Goal: Information Seeking & Learning: Learn about a topic

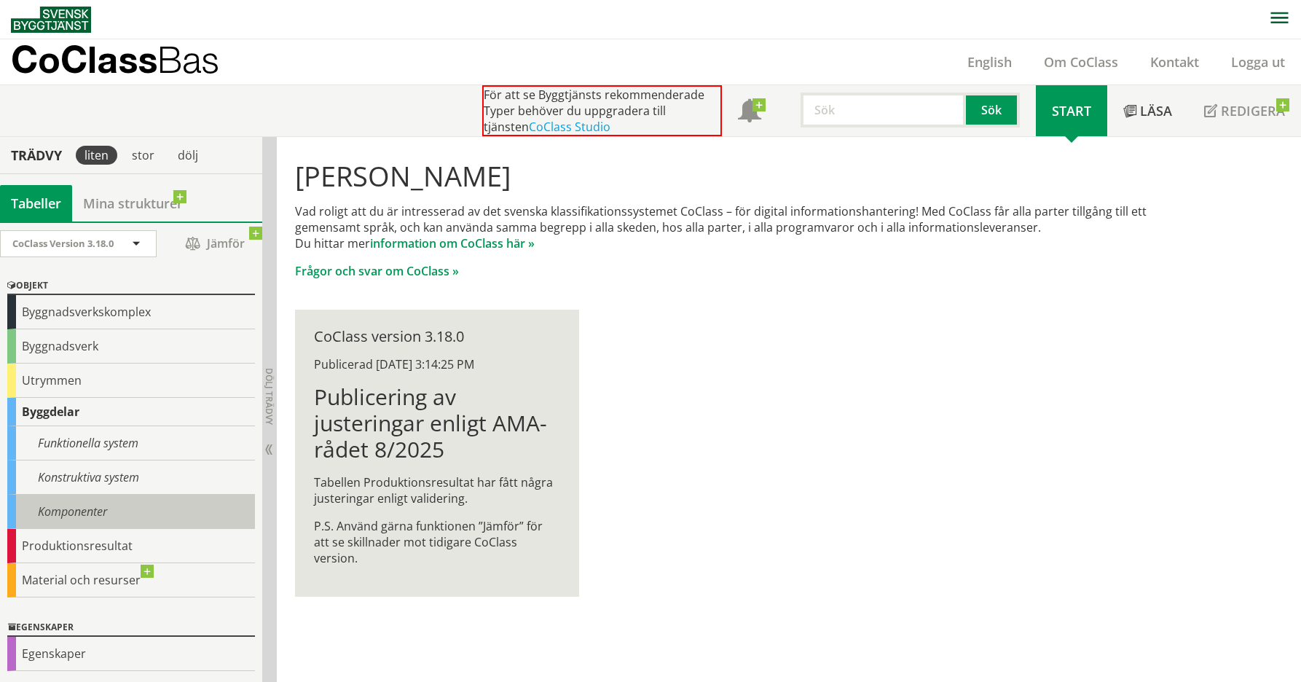
click at [101, 507] on div "Komponenter" at bounding box center [131, 511] width 248 height 34
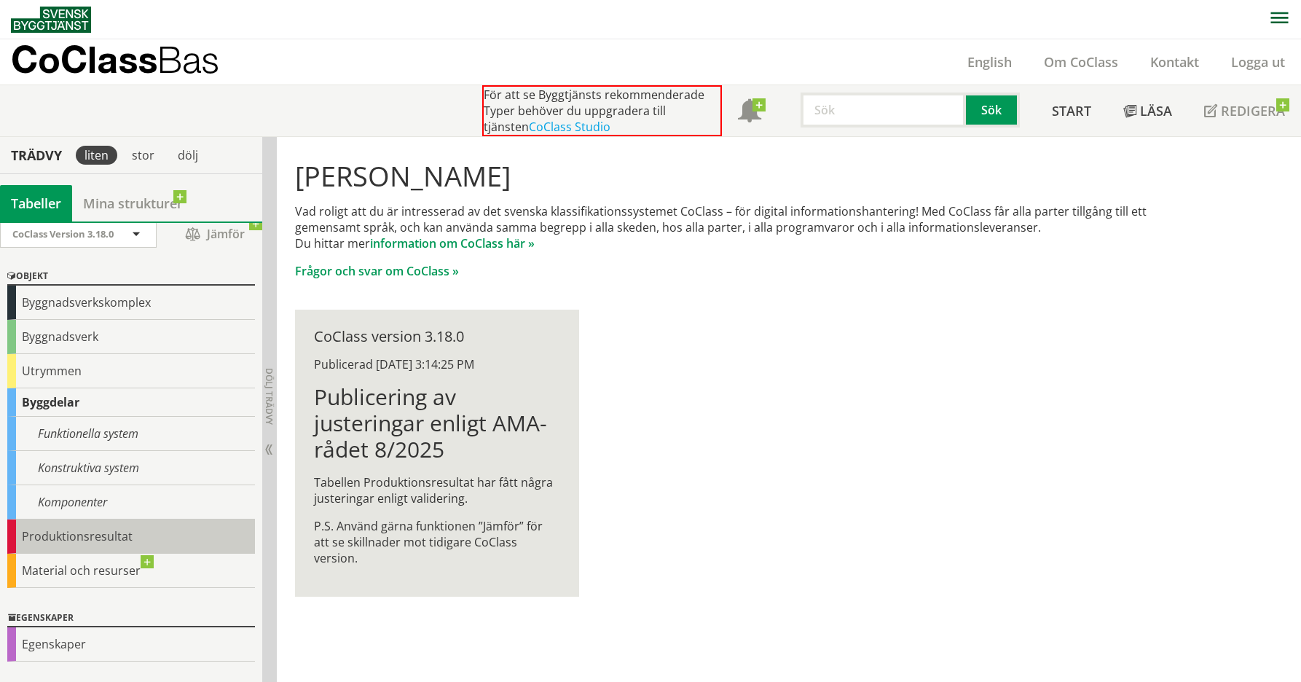
scroll to position [74, 0]
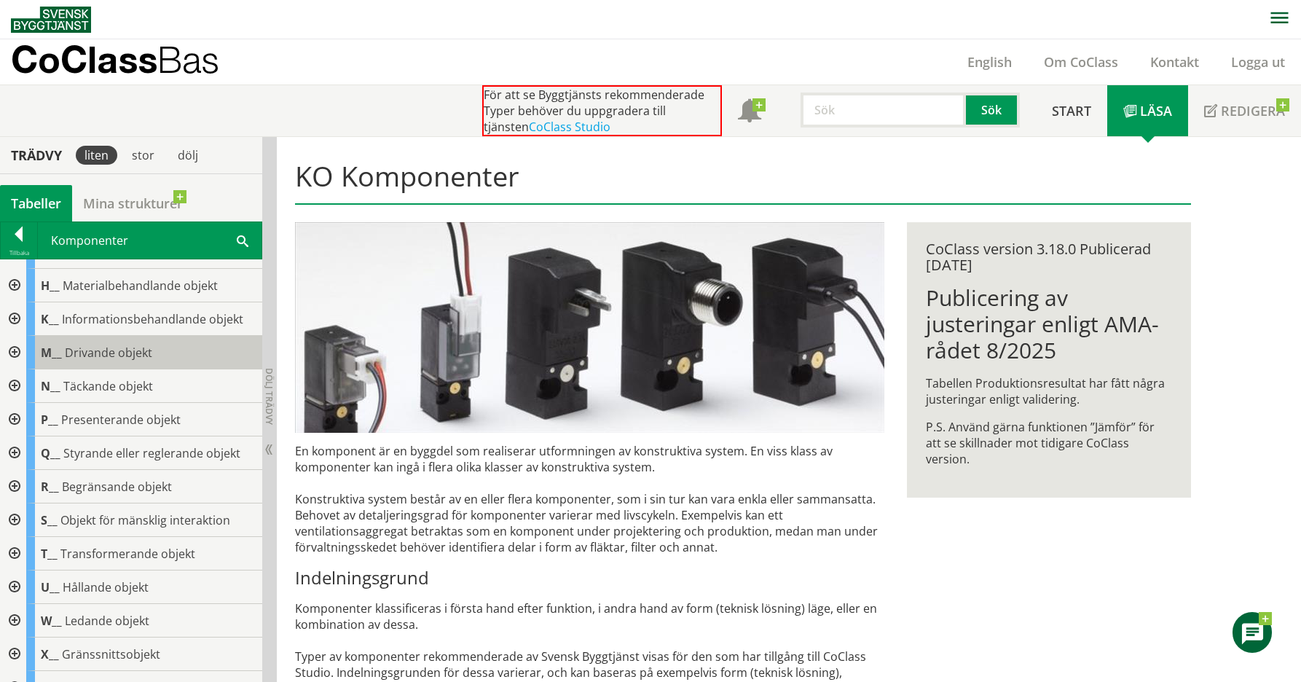
scroll to position [194, 0]
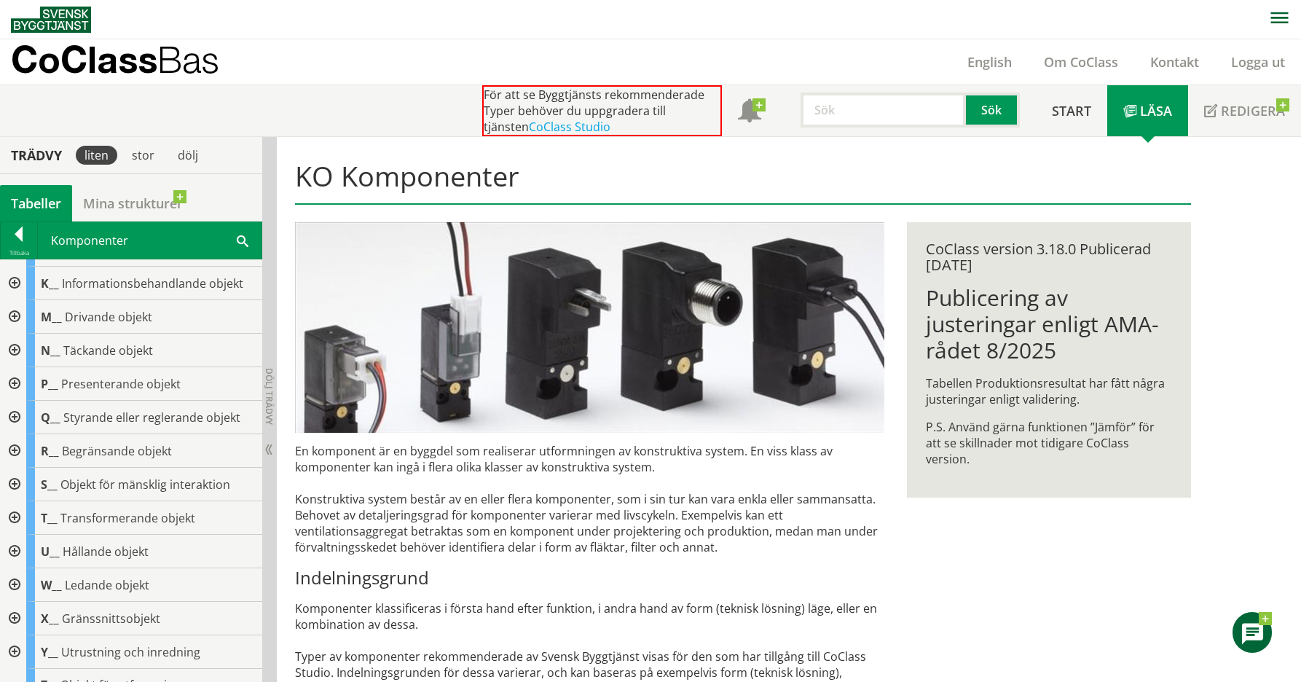
click at [15, 417] on div at bounding box center [13, 418] width 26 height 34
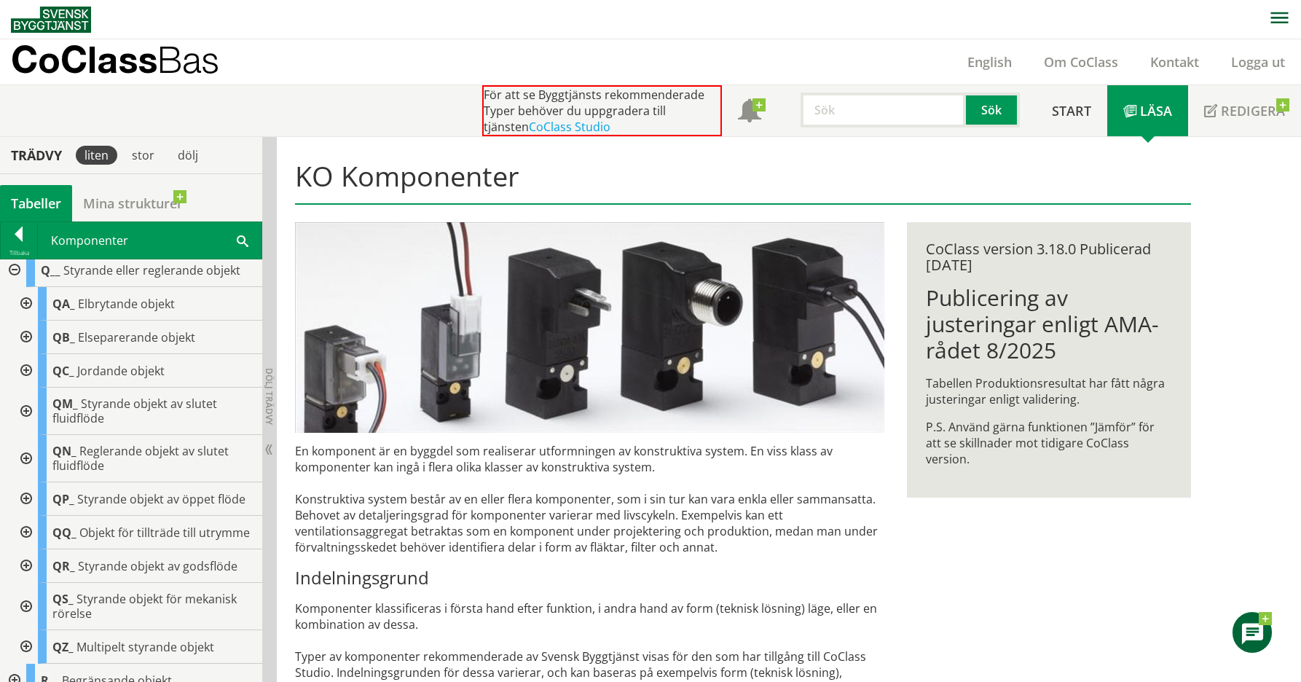
scroll to position [325, 0]
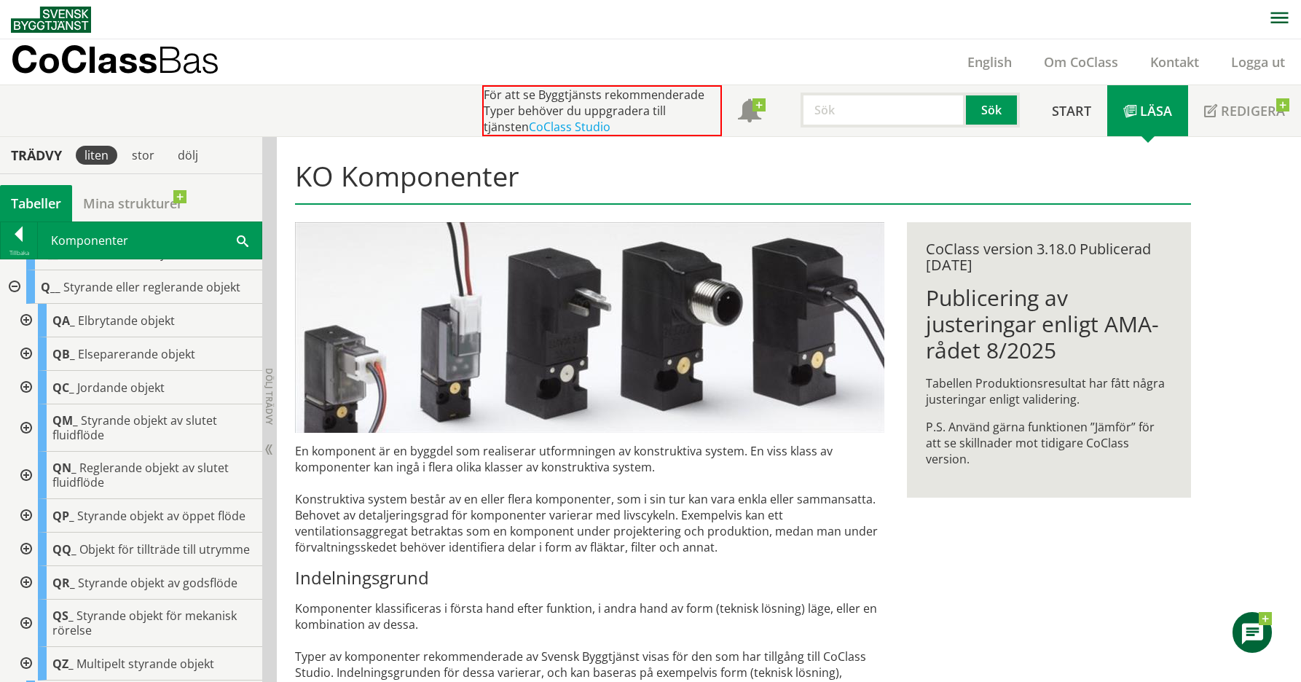
click at [28, 551] on div at bounding box center [25, 549] width 26 height 34
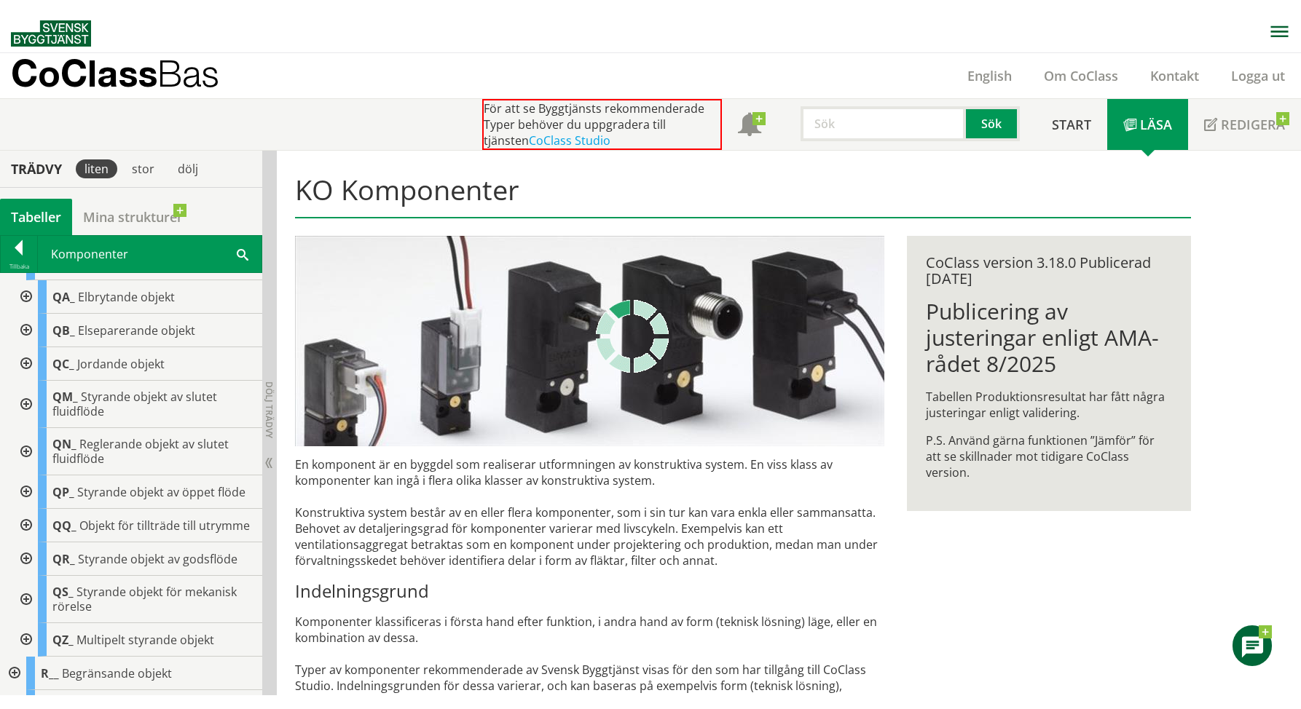
scroll to position [460, 0]
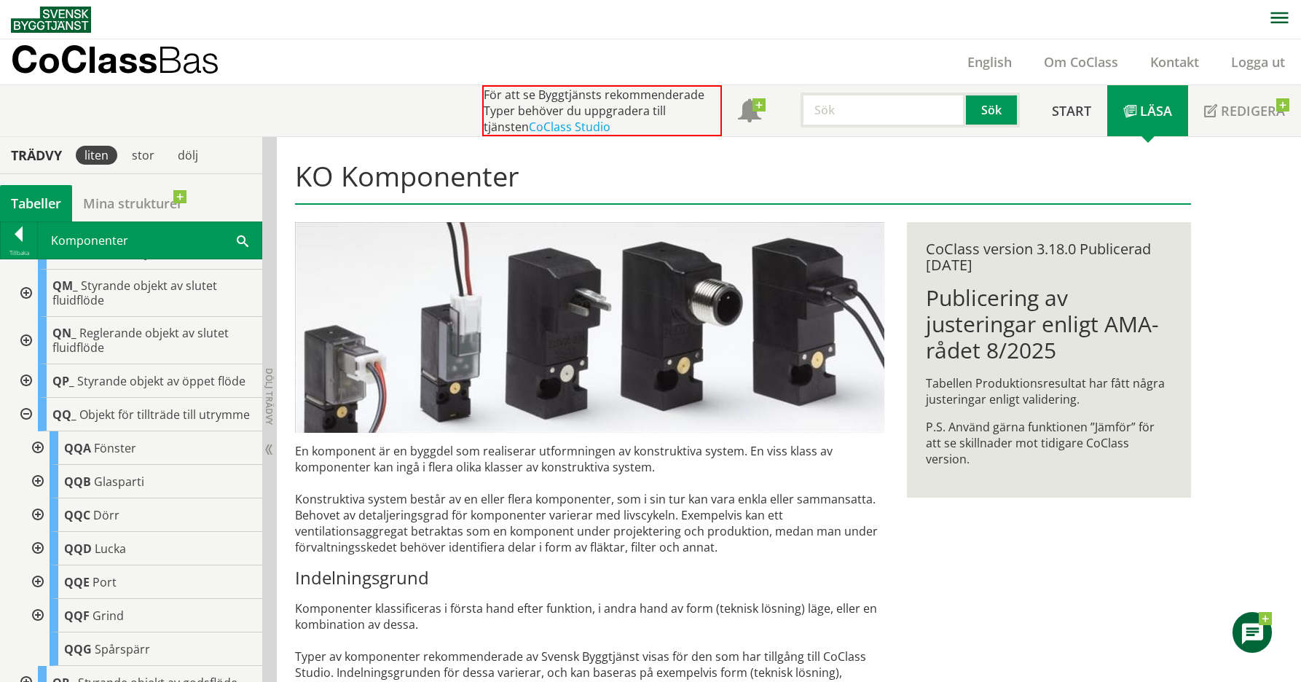
click at [41, 526] on div at bounding box center [36, 515] width 26 height 34
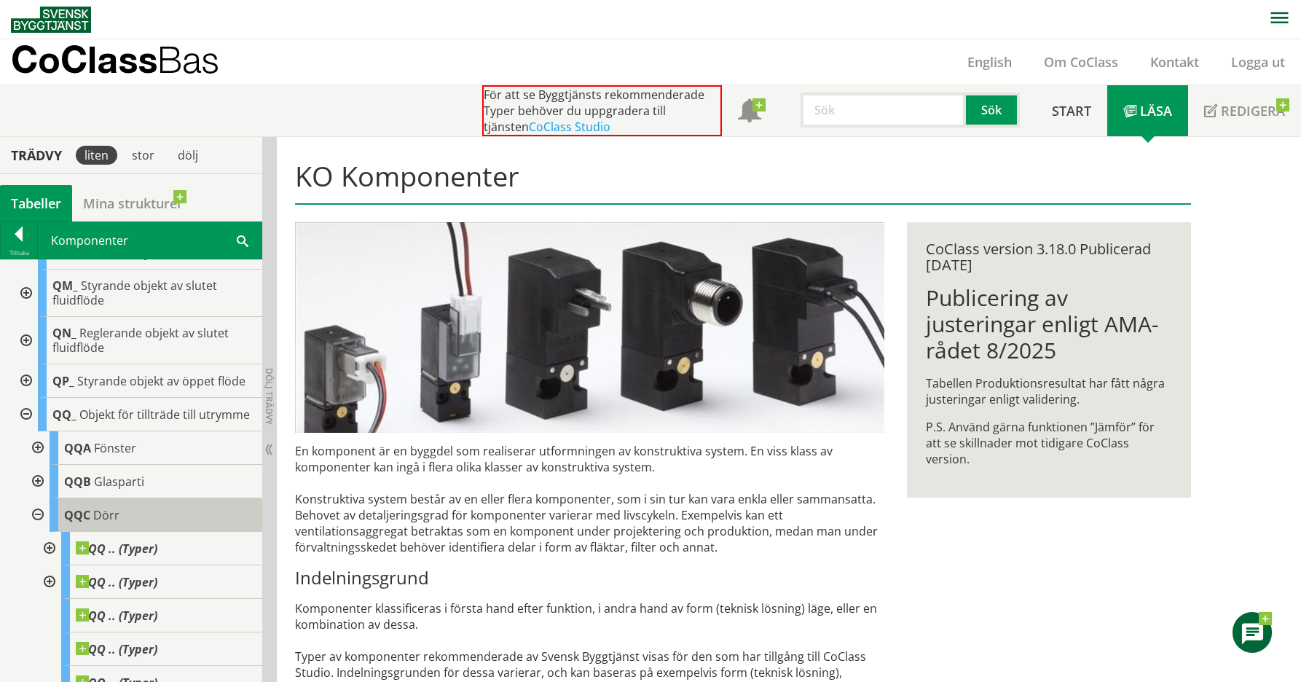
click at [109, 523] on span "Dörr" at bounding box center [106, 515] width 26 height 16
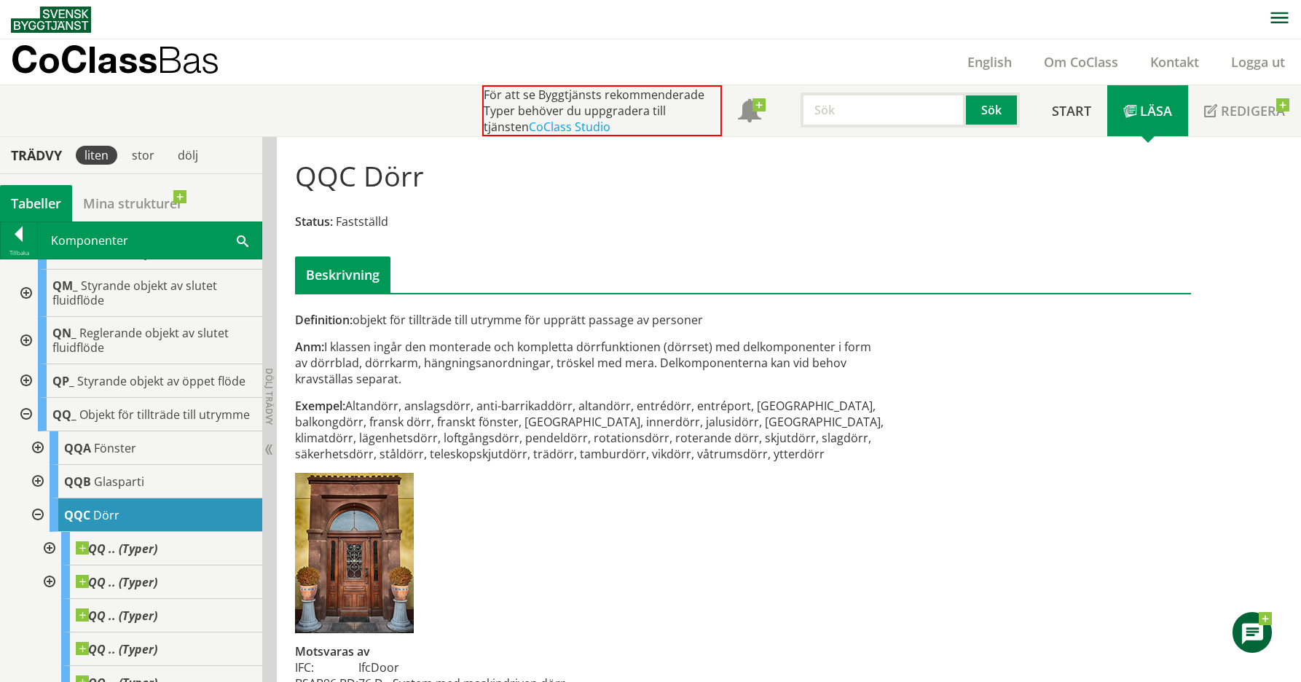
click at [574, 489] on div "Definition: objekt för tillträde till utrymme för upprätt passage av personer A…" at bounding box center [590, 558] width 612 height 492
drag, startPoint x: 588, startPoint y: 453, endPoint x: 400, endPoint y: 409, distance: 193.6
click at [401, 410] on div "Exempel: Altandörr, anslagsdörr, anti-barrikaddörr, altandörr, entrédörr, entré…" at bounding box center [589, 430] width 589 height 64
click at [397, 409] on div "Exempel: Altandörr, anslagsdörr, anti-barrikaddörr, altandörr, entrédörr, entré…" at bounding box center [589, 430] width 589 height 64
click at [271, 447] on span "Dölj trädvy Visa trädvy" at bounding box center [268, 450] width 12 height 12
